Goal: Information Seeking & Learning: Learn about a topic

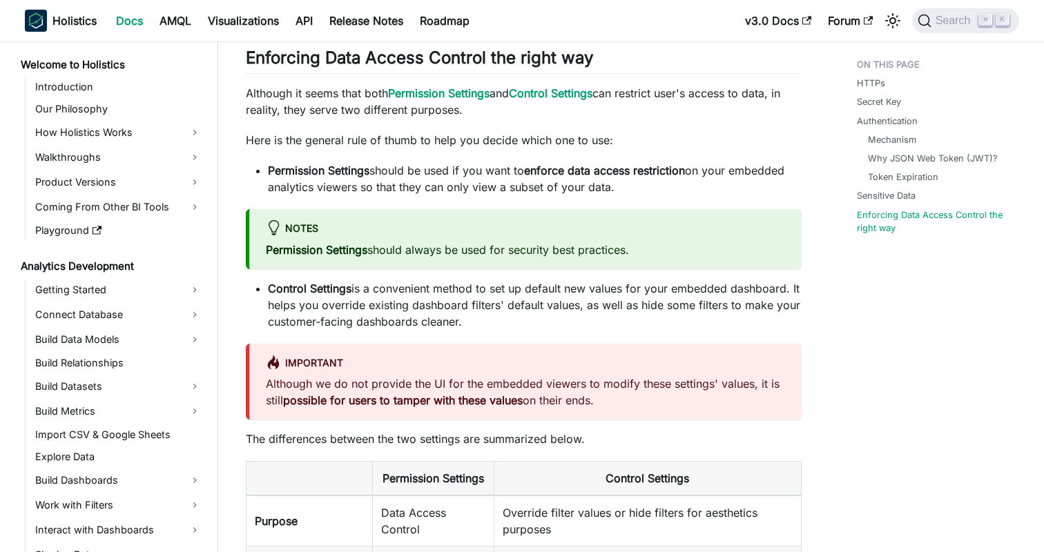
scroll to position [1190, 0]
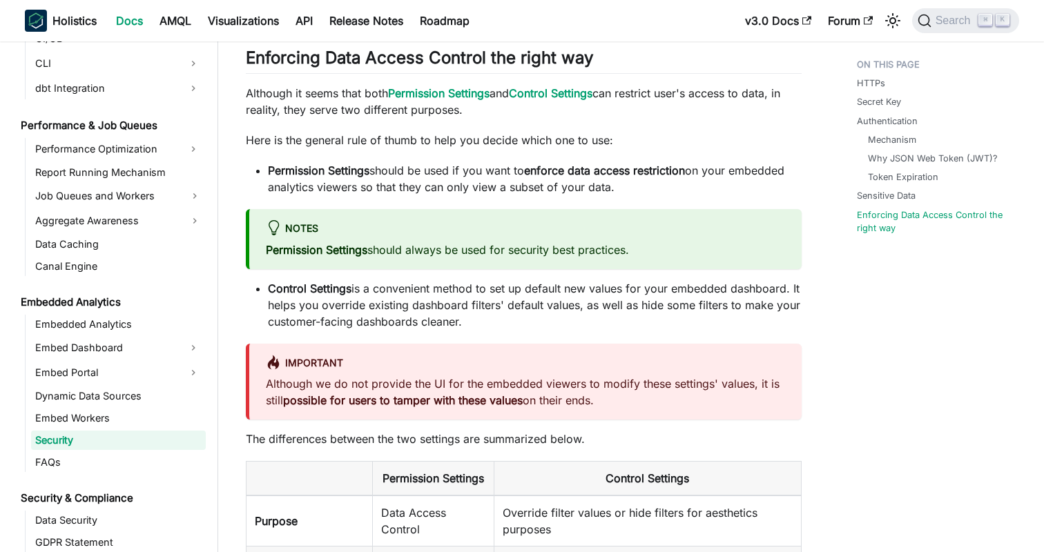
click at [543, 302] on li "Control Settings is a convenient method to set up default new values for your e…" at bounding box center [535, 305] width 534 height 50
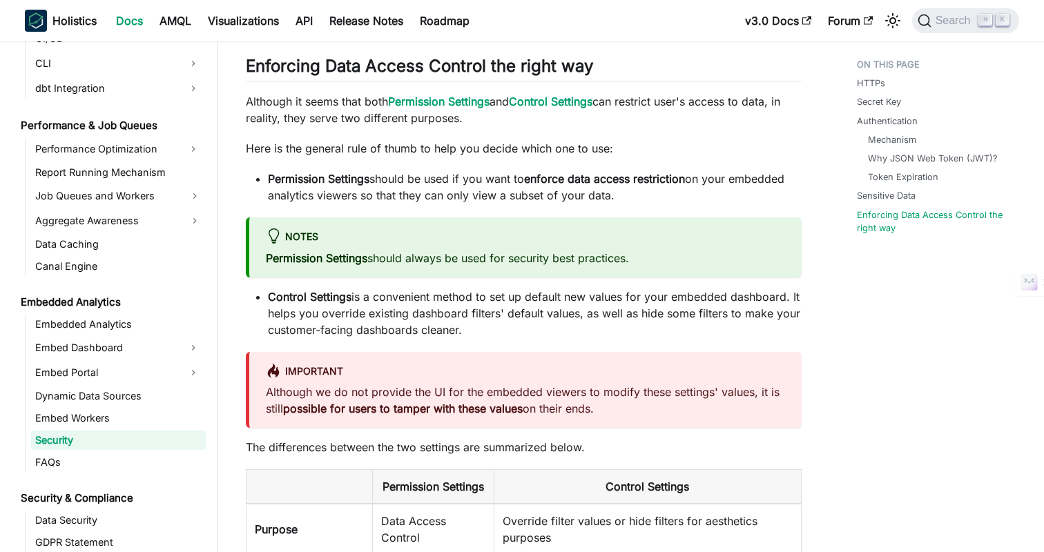
scroll to position [1410, 0]
click at [639, 315] on li "Control Settings is a convenient method to set up default new values for your e…" at bounding box center [535, 313] width 534 height 50
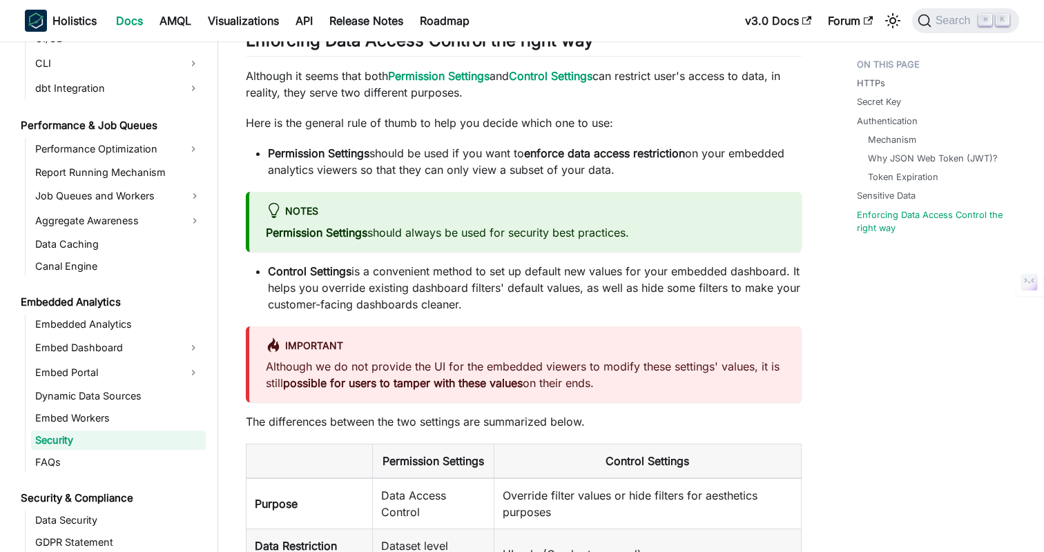
click at [577, 312] on li "Control Settings is a convenient method to set up default new values for your e…" at bounding box center [535, 288] width 534 height 50
click at [592, 311] on li "Control Settings is a convenient method to set up default new values for your e…" at bounding box center [535, 288] width 534 height 50
